Goal: Navigation & Orientation: Find specific page/section

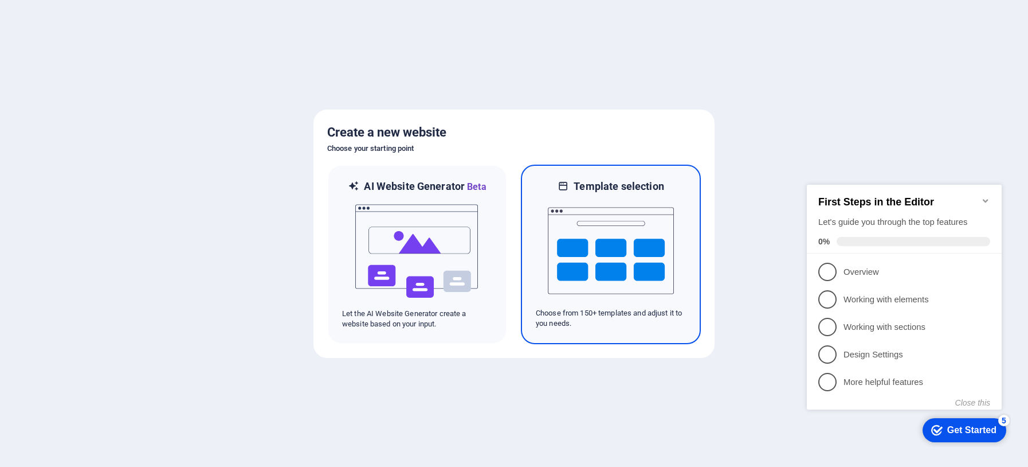
click at [645, 254] on img at bounding box center [611, 250] width 126 height 115
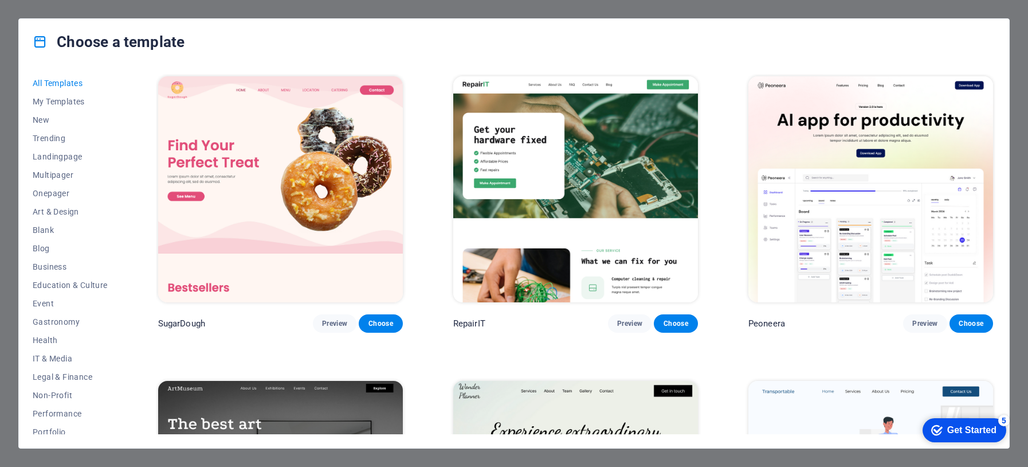
click at [984, 10] on div "Choose a template All Templates My Templates New Trending Landingpage Multipage…" at bounding box center [514, 233] width 1028 height 467
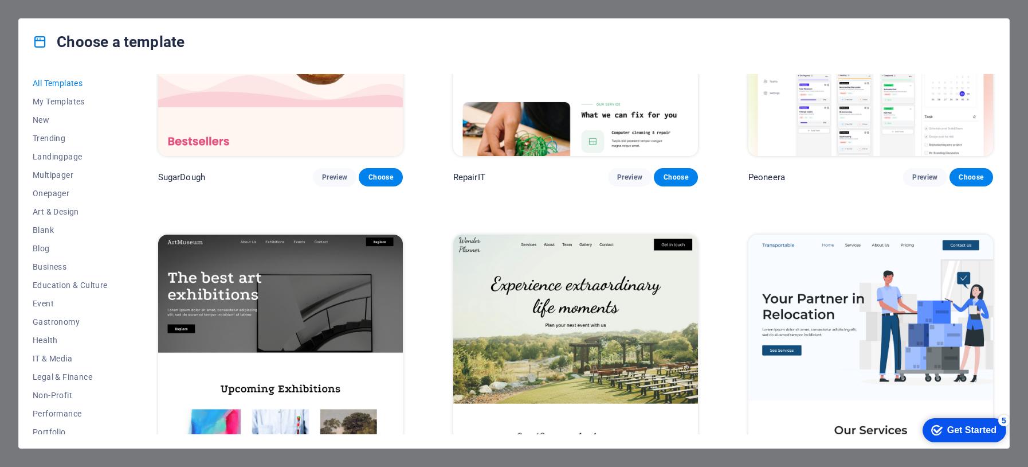
scroll to position [113, 0]
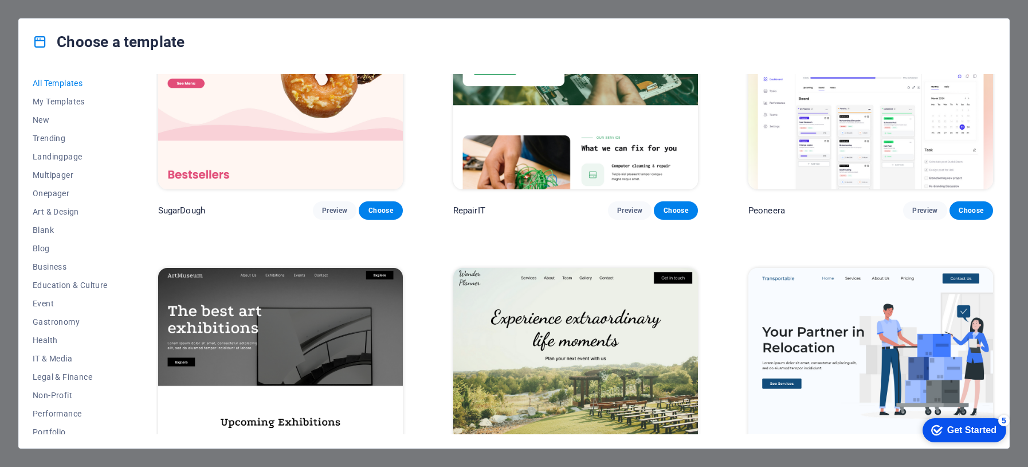
click at [200, 16] on div "Choose a template All Templates My Templates New Trending Landingpage Multipage…" at bounding box center [514, 233] width 1028 height 467
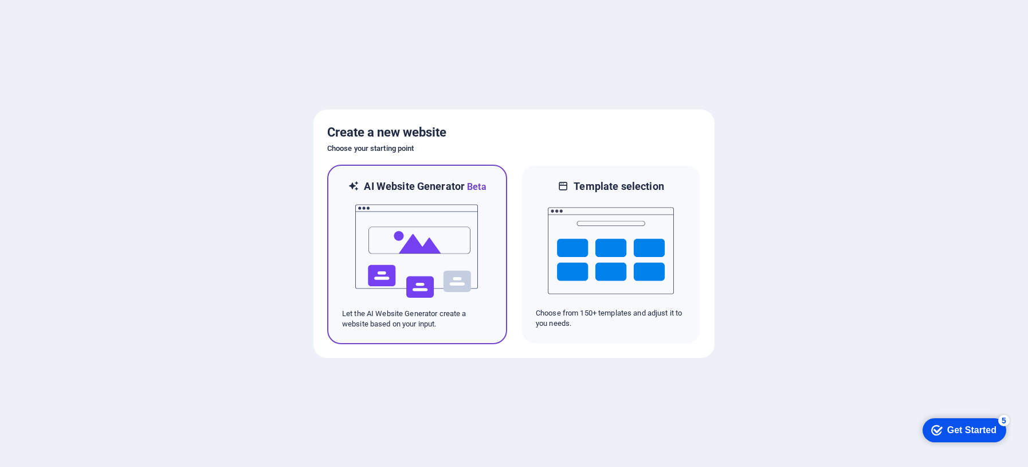
click at [415, 255] on img at bounding box center [417, 251] width 126 height 115
